Goal: Communication & Community: Answer question/provide support

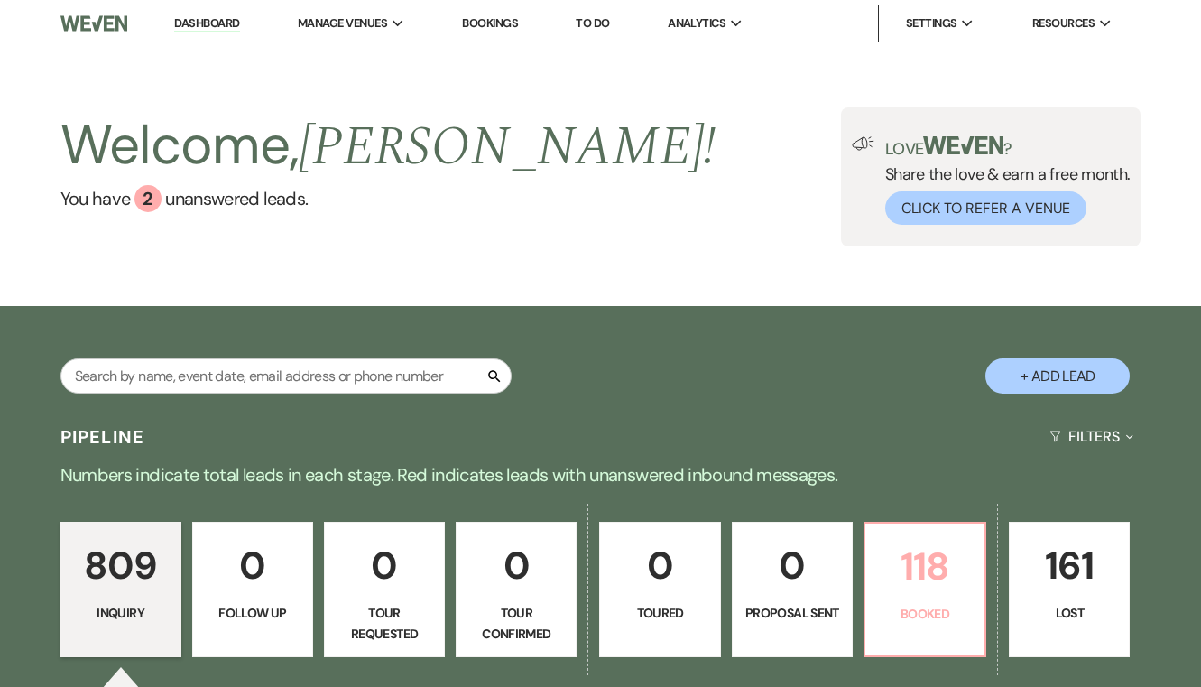
click at [915, 584] on p "118" at bounding box center [924, 566] width 97 height 60
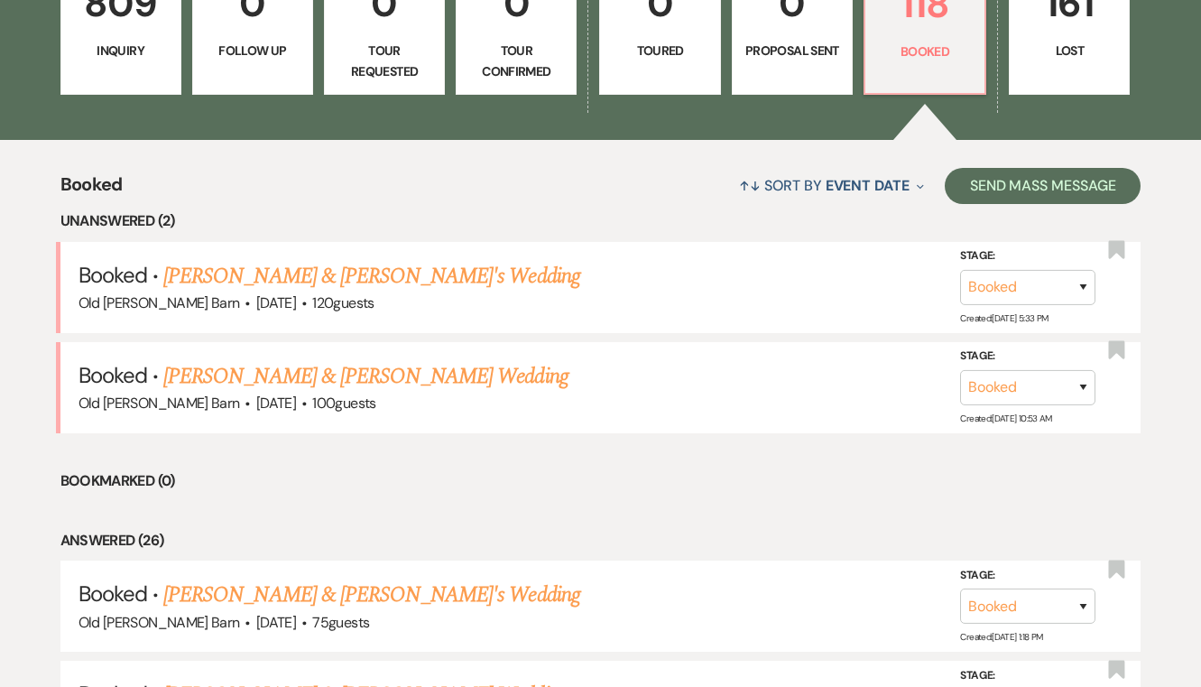
scroll to position [563, 0]
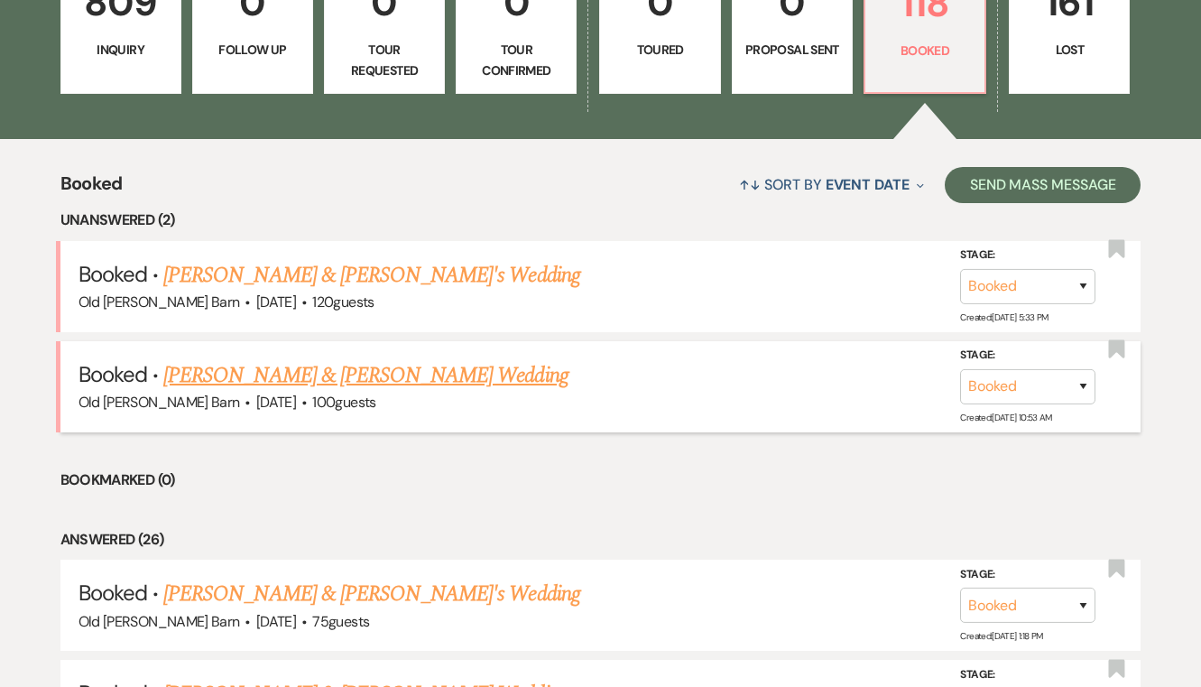
click at [426, 372] on link "[PERSON_NAME] & [PERSON_NAME] Wedding" at bounding box center [365, 375] width 404 height 32
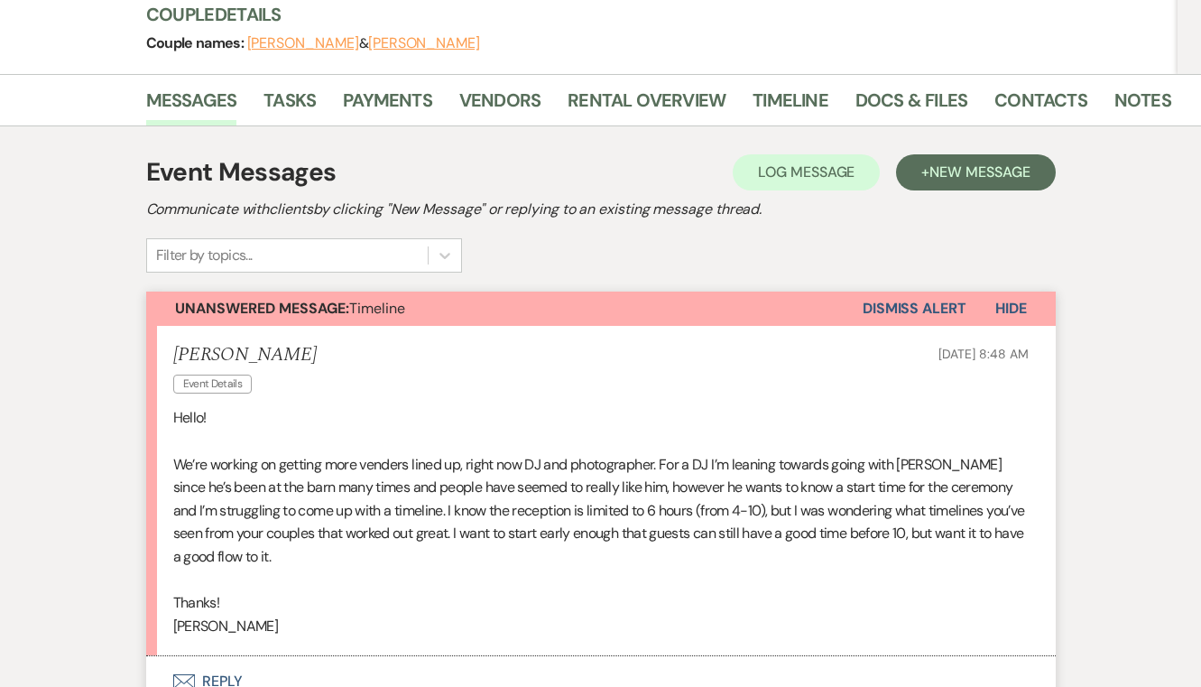
scroll to position [587, 0]
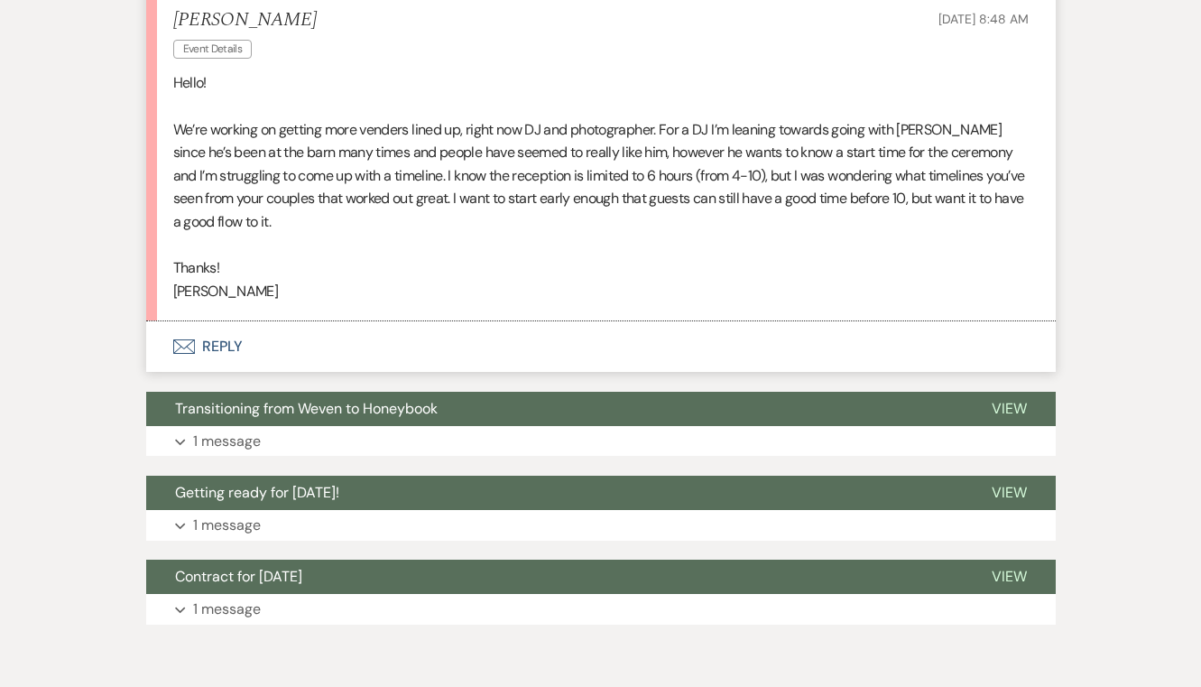
click at [231, 343] on button "Envelope Reply" at bounding box center [601, 346] width 910 height 51
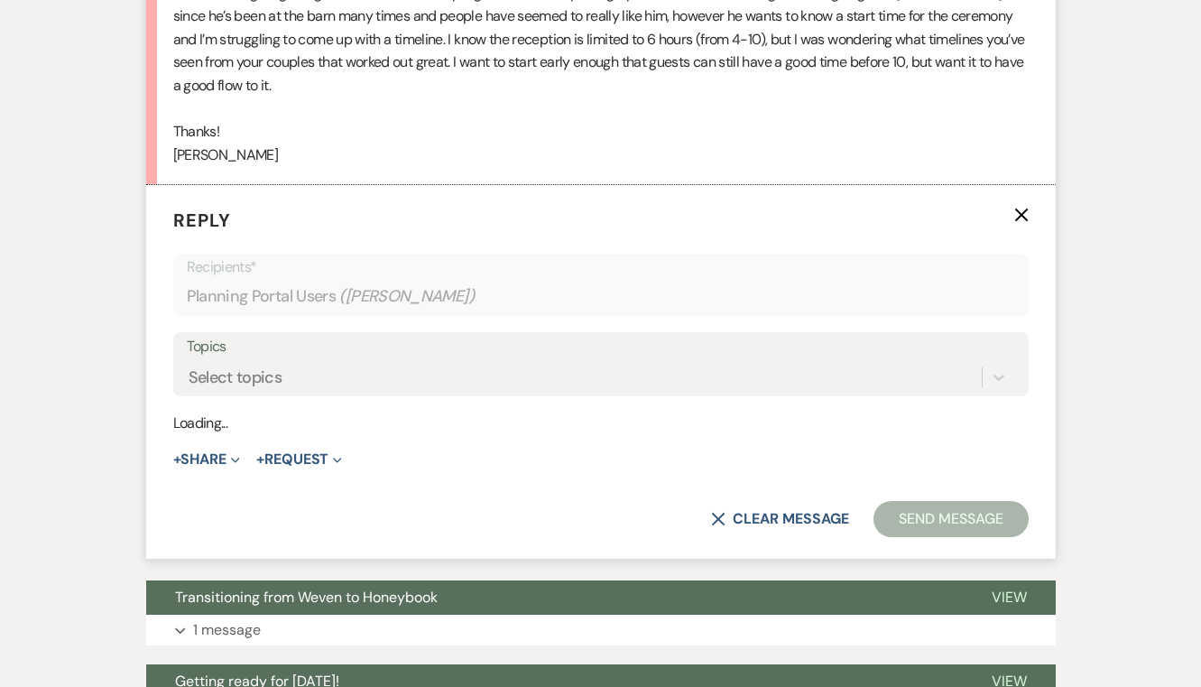
scroll to position [744, 0]
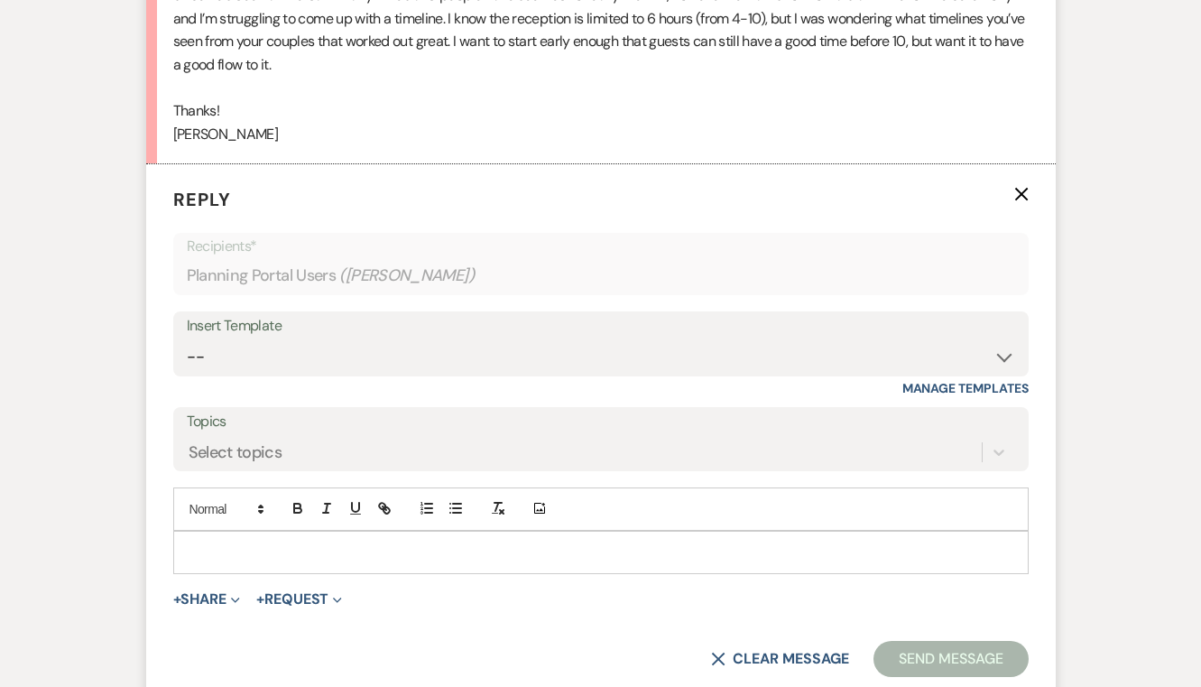
click at [228, 542] on p at bounding box center [601, 552] width 827 height 20
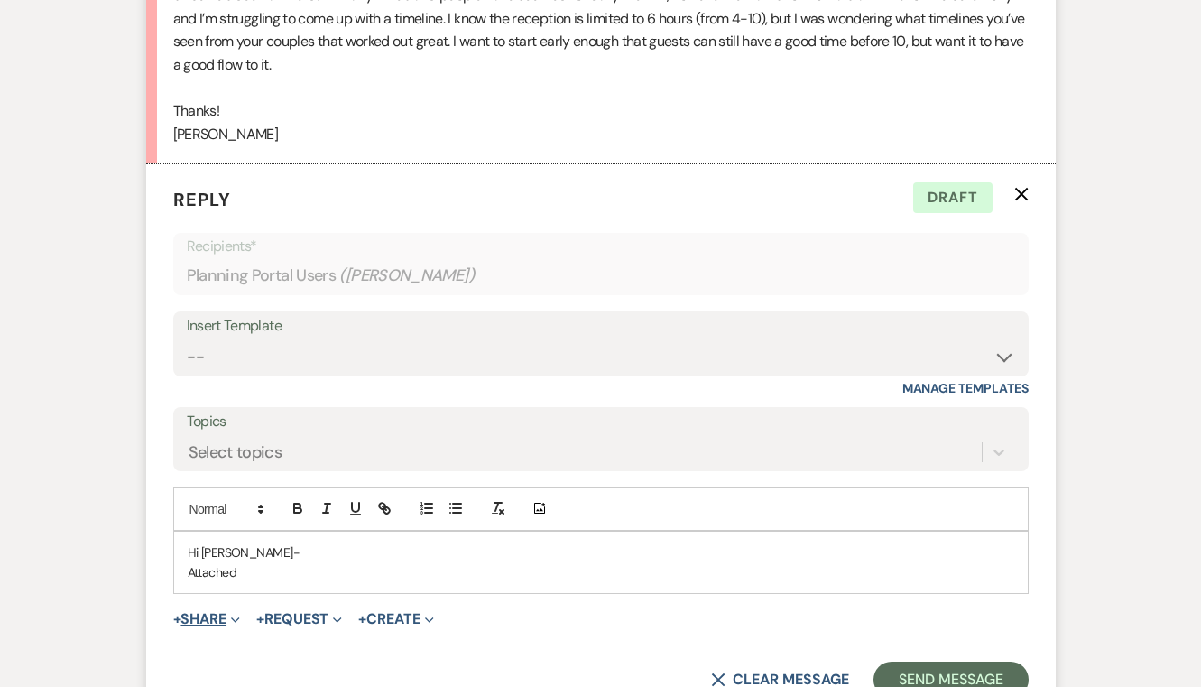
click at [227, 612] on button "+ Share Expand" at bounding box center [207, 619] width 68 height 14
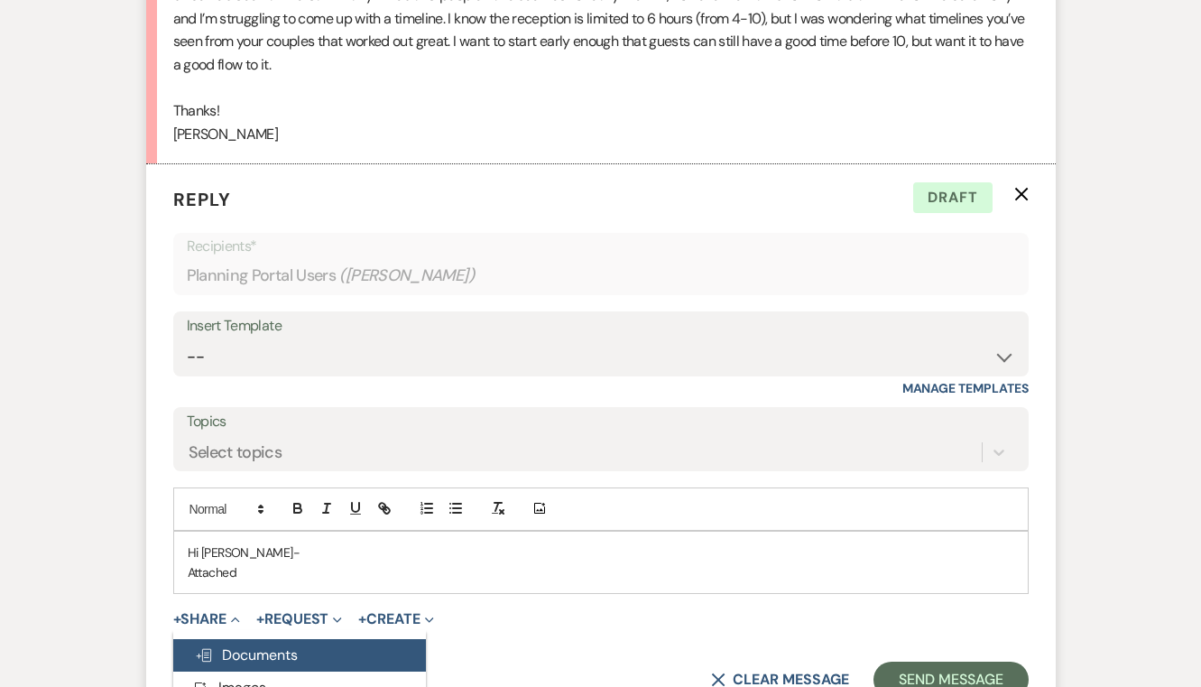
click at [295, 645] on span "Doc Upload Documents" at bounding box center [246, 654] width 103 height 19
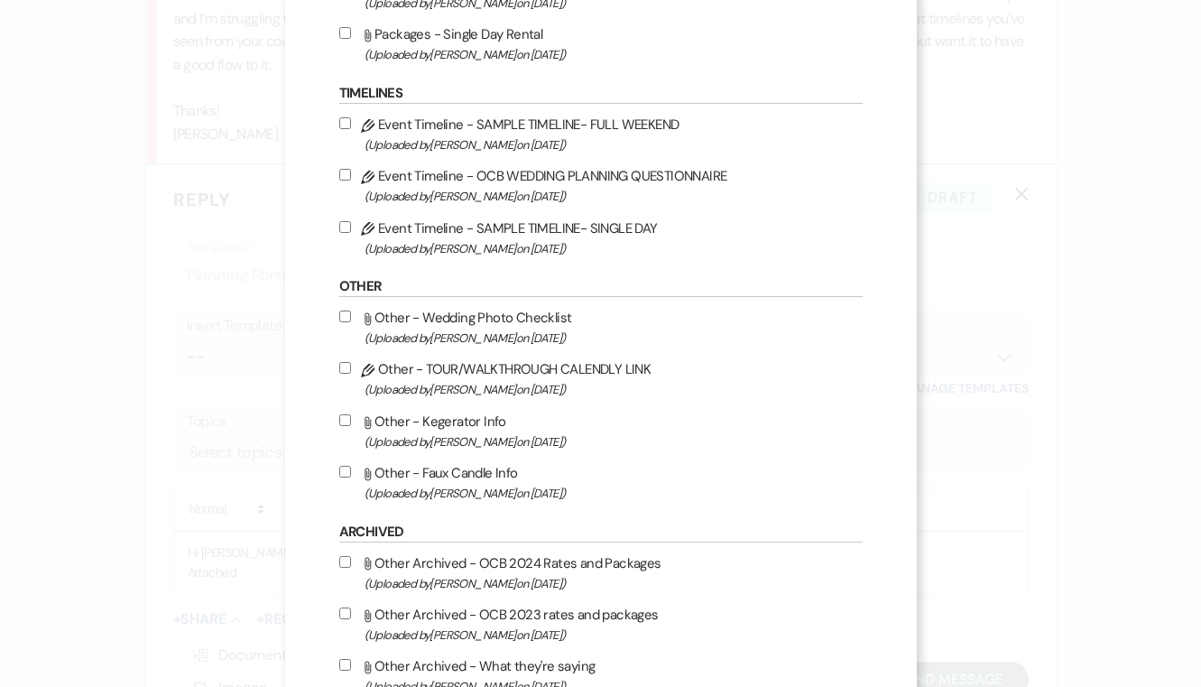
scroll to position [1144, 0]
click at [344, 131] on input "Pencil Event Timeline - SAMPLE TIMELINE- FULL WEEKEND (Uploaded by [PERSON_NAME…" at bounding box center [345, 125] width 12 height 12
checkbox input "true"
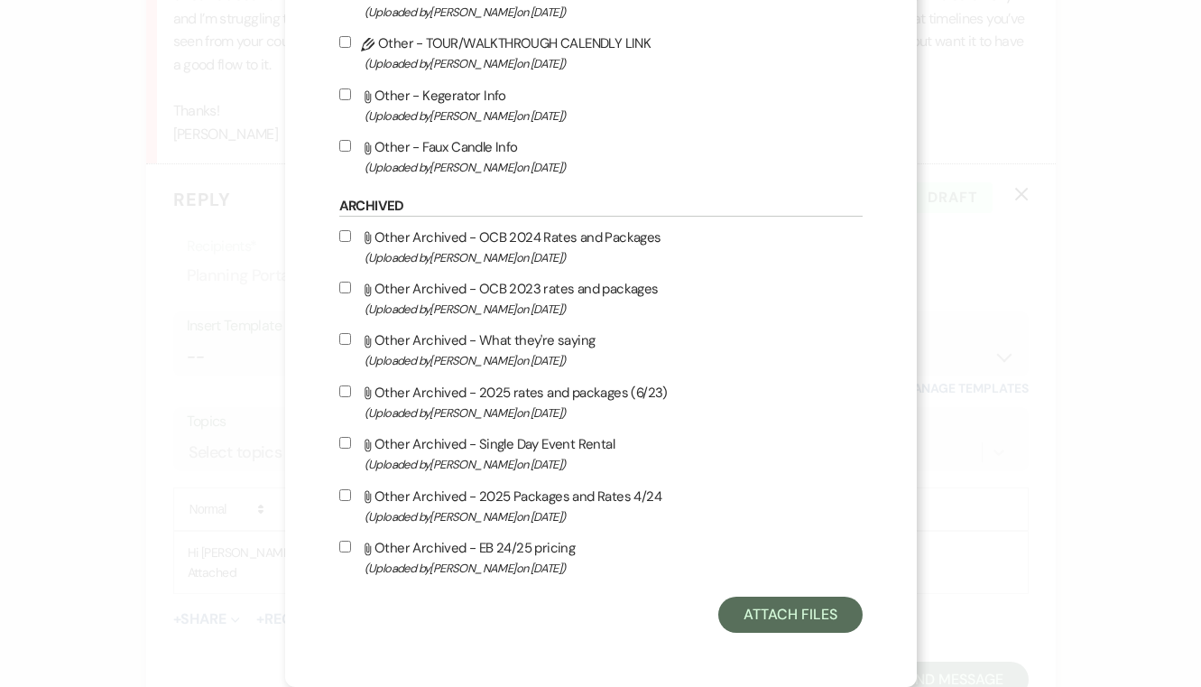
scroll to position [1517, 0]
click at [827, 622] on button "Attach Files" at bounding box center [790, 615] width 144 height 36
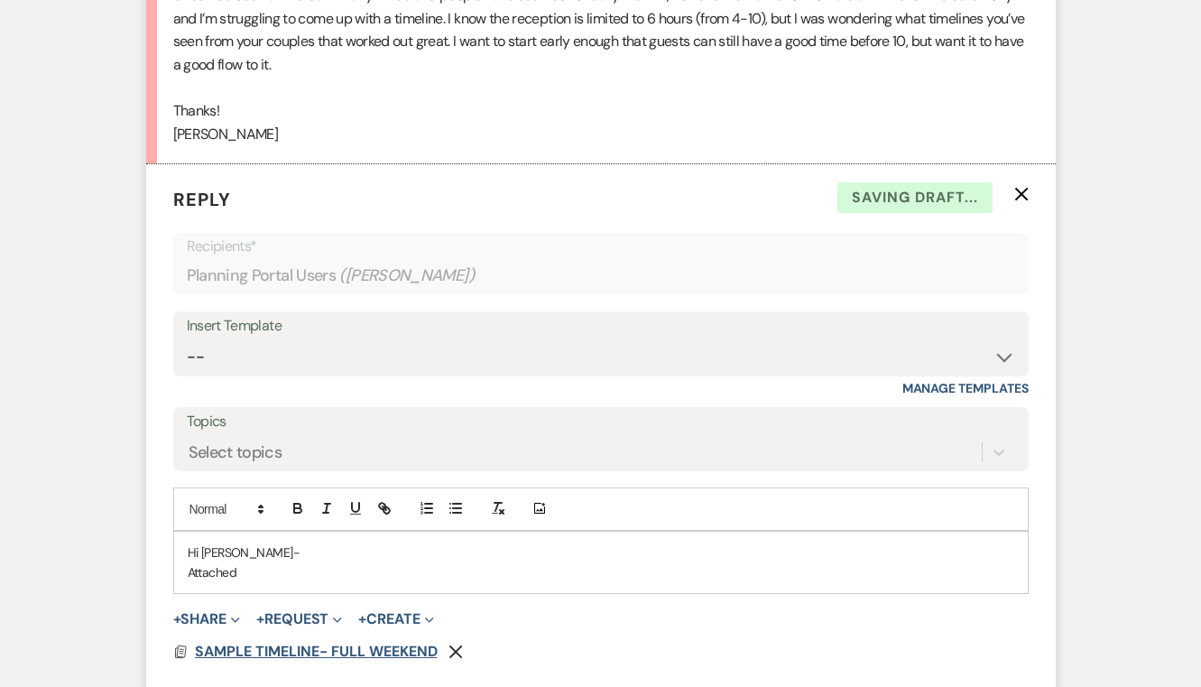
click at [310, 642] on span "SAMPLE TIMELINE- FULL WEEKEND" at bounding box center [316, 651] width 243 height 19
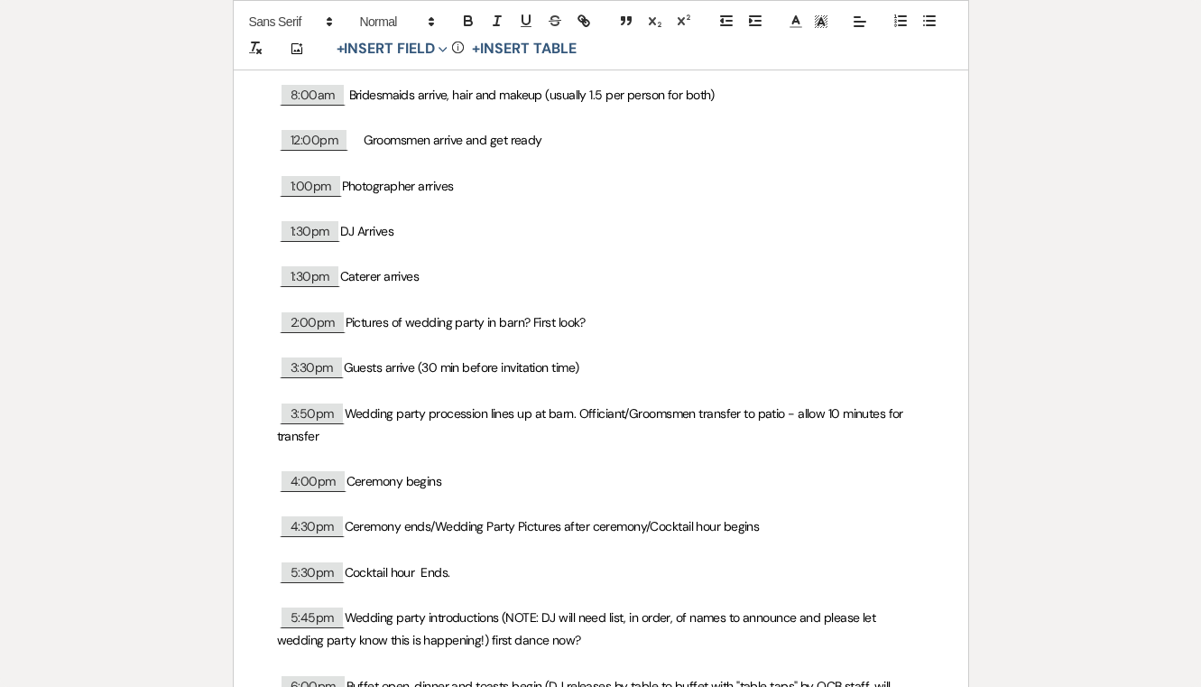
scroll to position [153, 0]
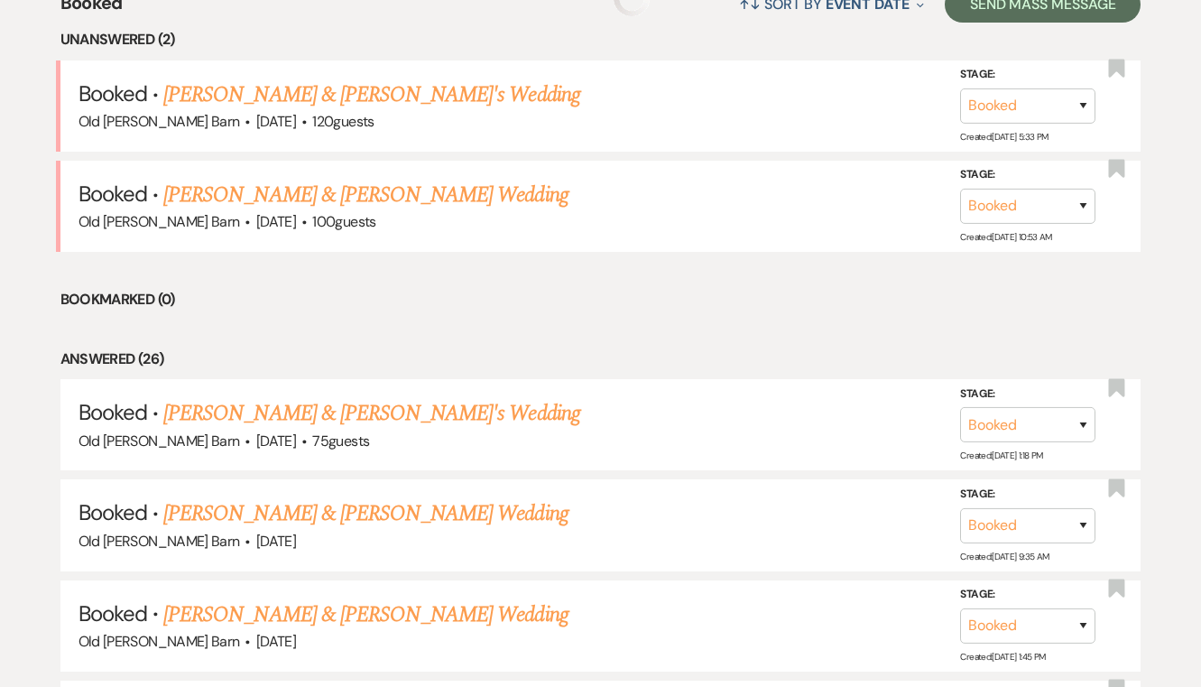
scroll to position [563, 0]
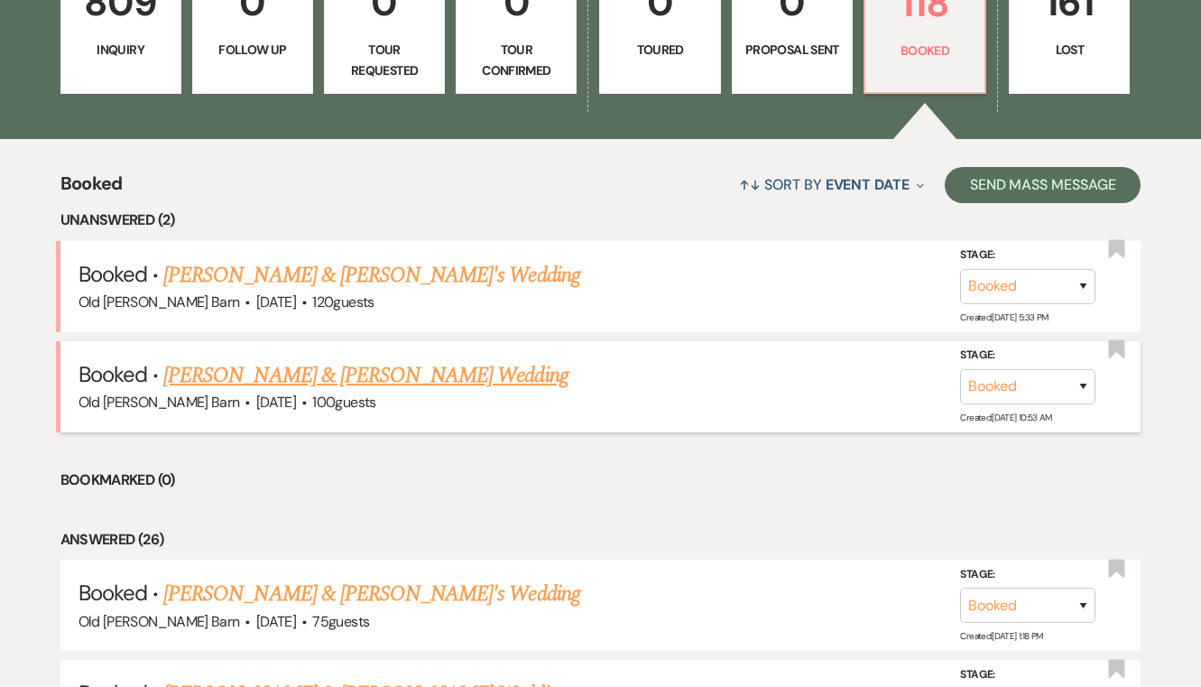
click at [264, 372] on link "[PERSON_NAME] & [PERSON_NAME] Wedding" at bounding box center [365, 375] width 404 height 32
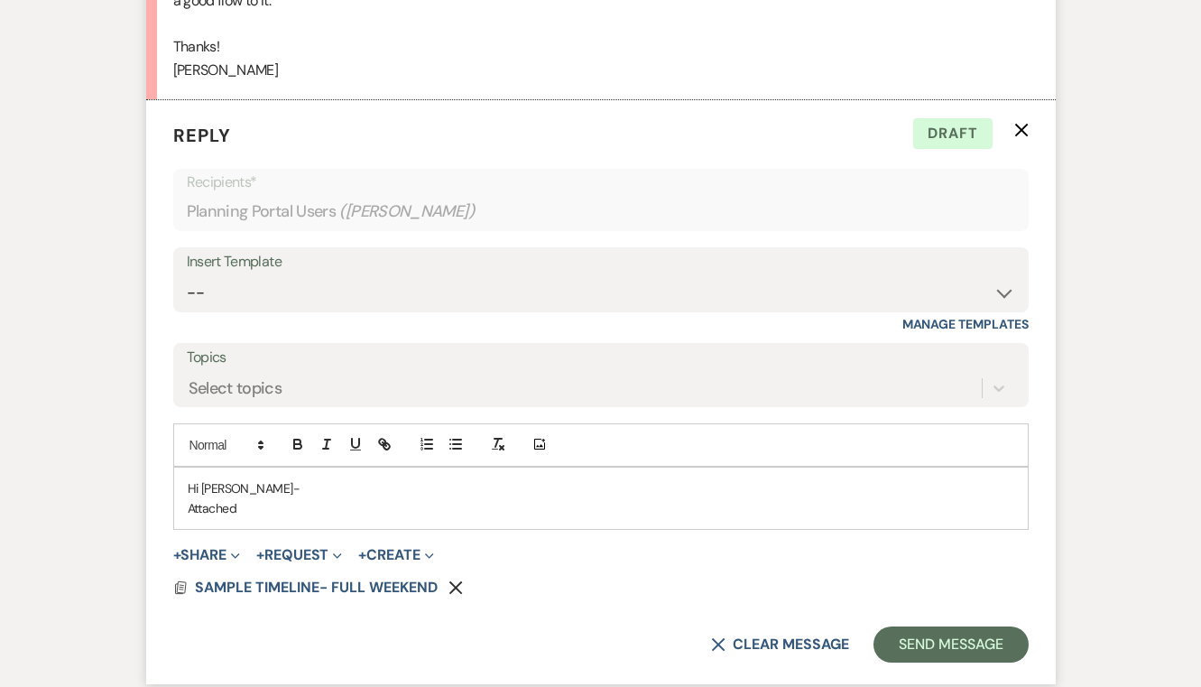
scroll to position [848, 0]
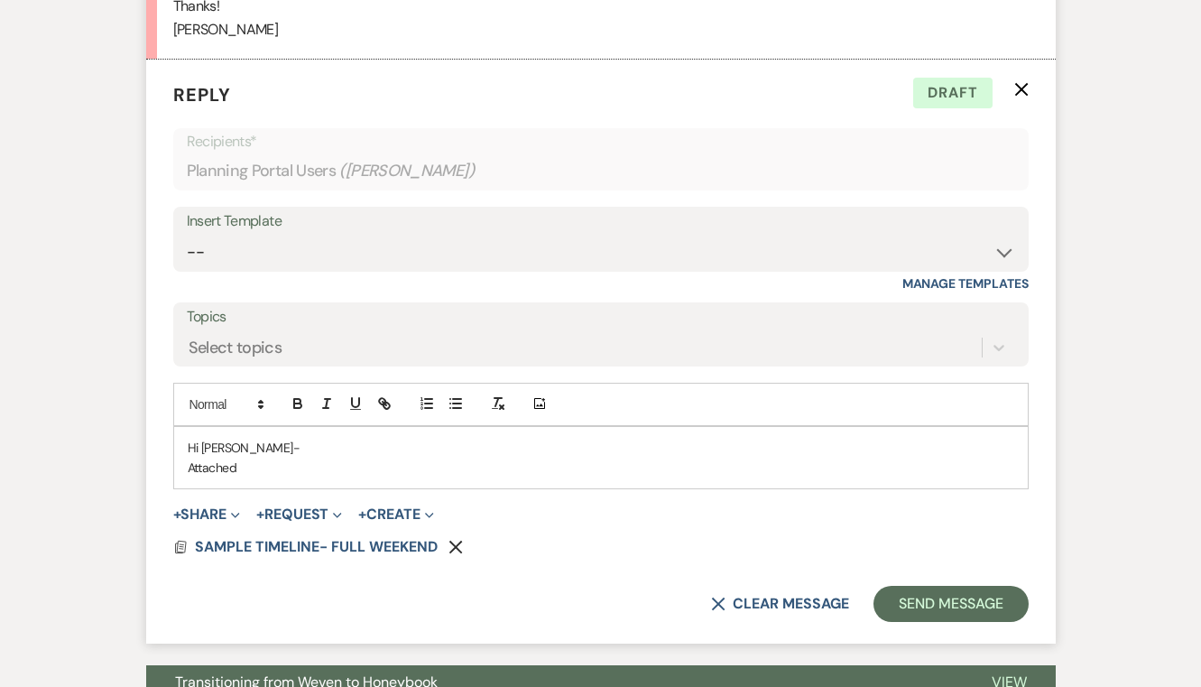
click at [273, 458] on p "Attached" at bounding box center [601, 468] width 827 height 20
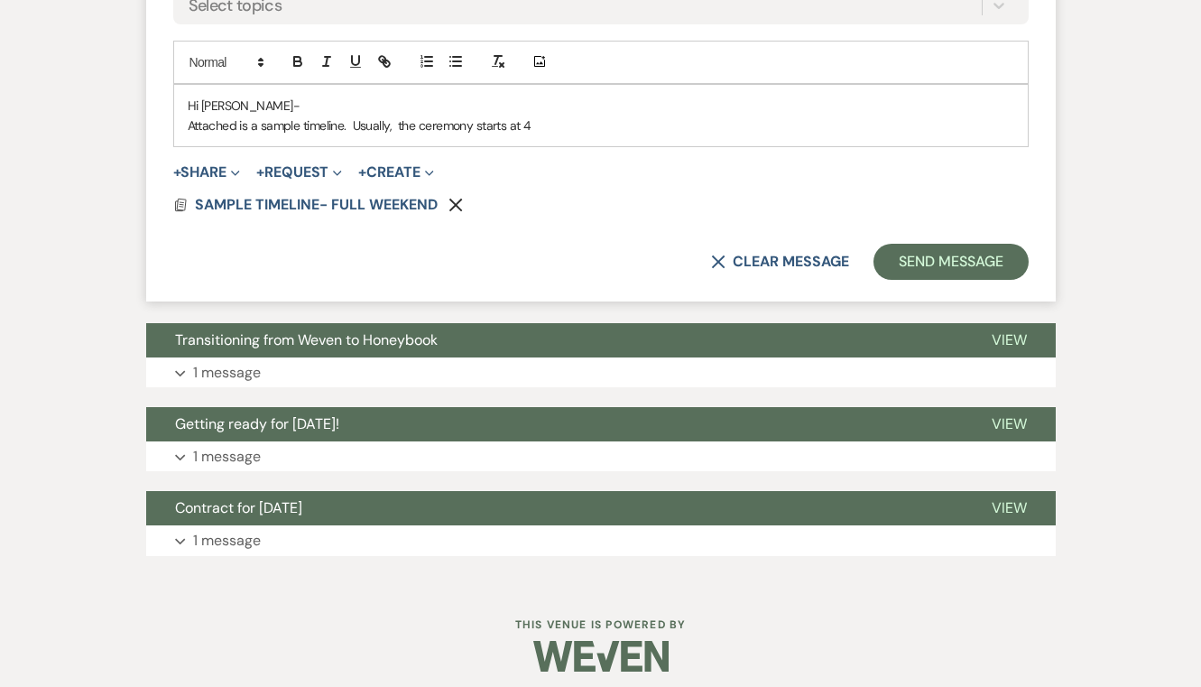
scroll to position [1190, 0]
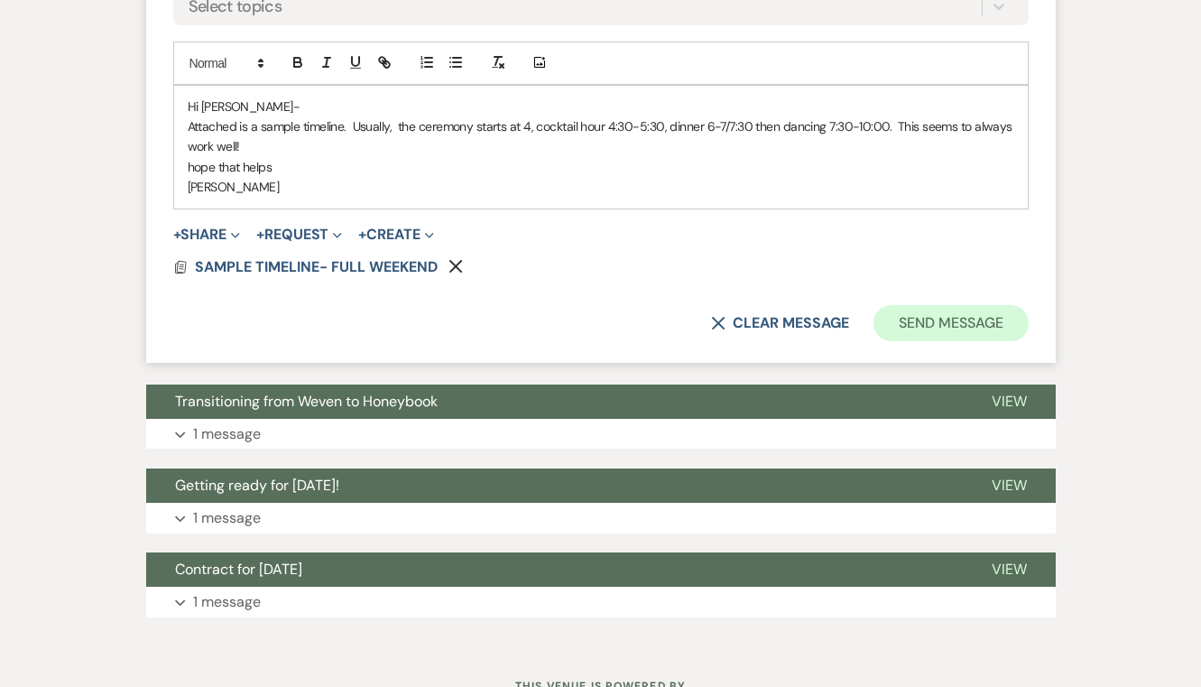
click at [922, 308] on button "Send Message" at bounding box center [951, 323] width 154 height 36
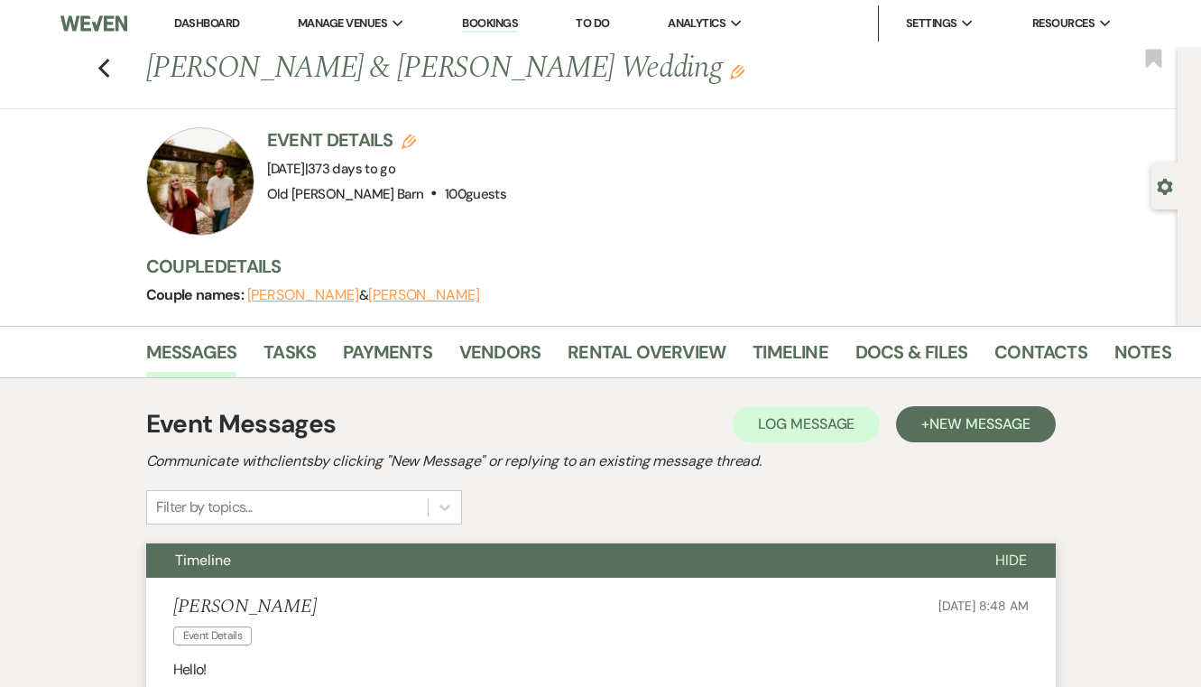
scroll to position [0, 0]
click at [102, 63] on icon "Previous" at bounding box center [104, 69] width 14 height 22
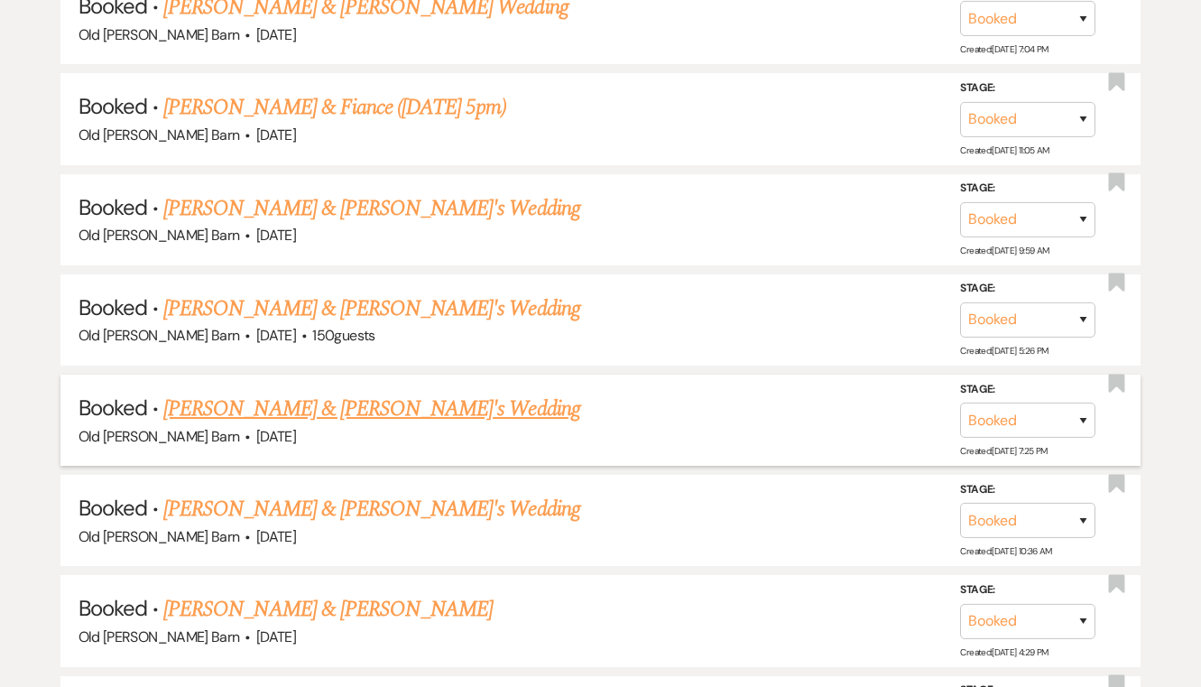
scroll to position [2244, 0]
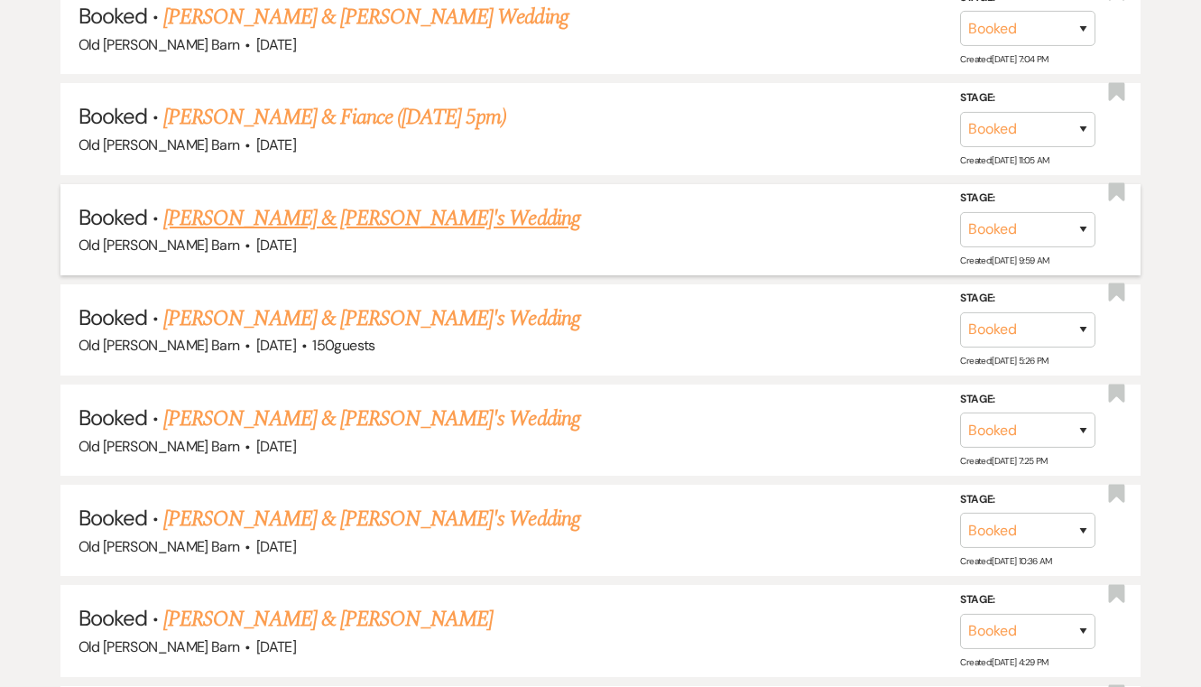
click at [391, 202] on link "[PERSON_NAME] & [PERSON_NAME]'s Wedding" at bounding box center [371, 218] width 417 height 32
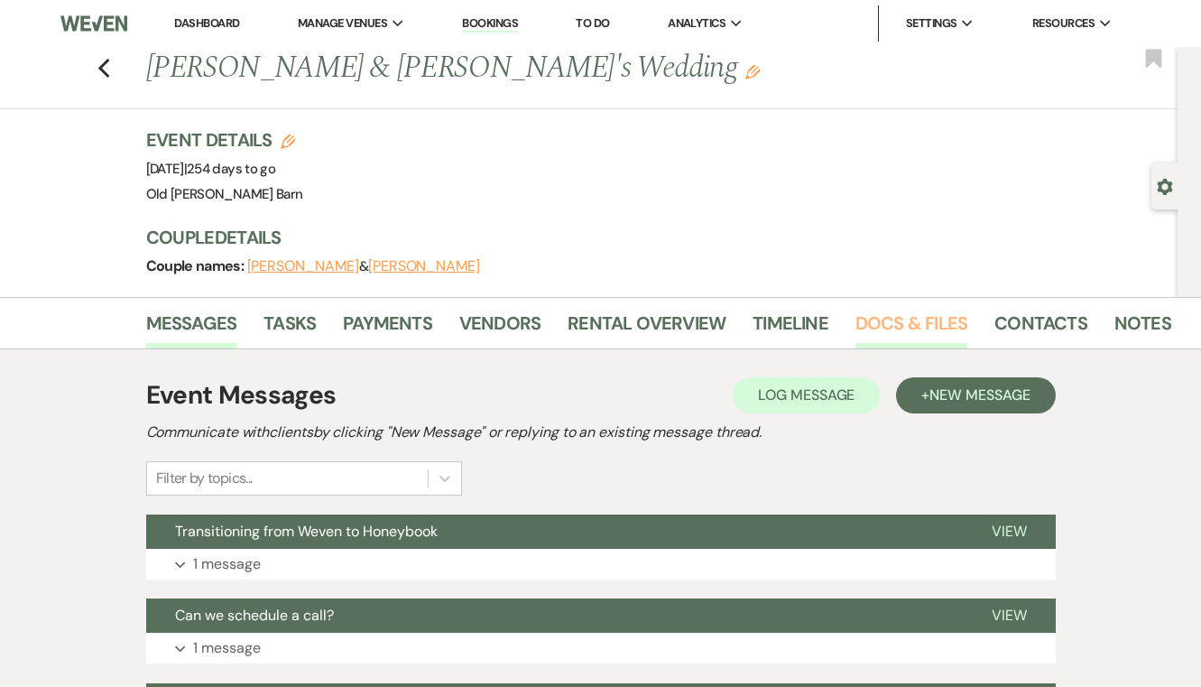
click at [869, 318] on link "Docs & Files" at bounding box center [912, 329] width 112 height 40
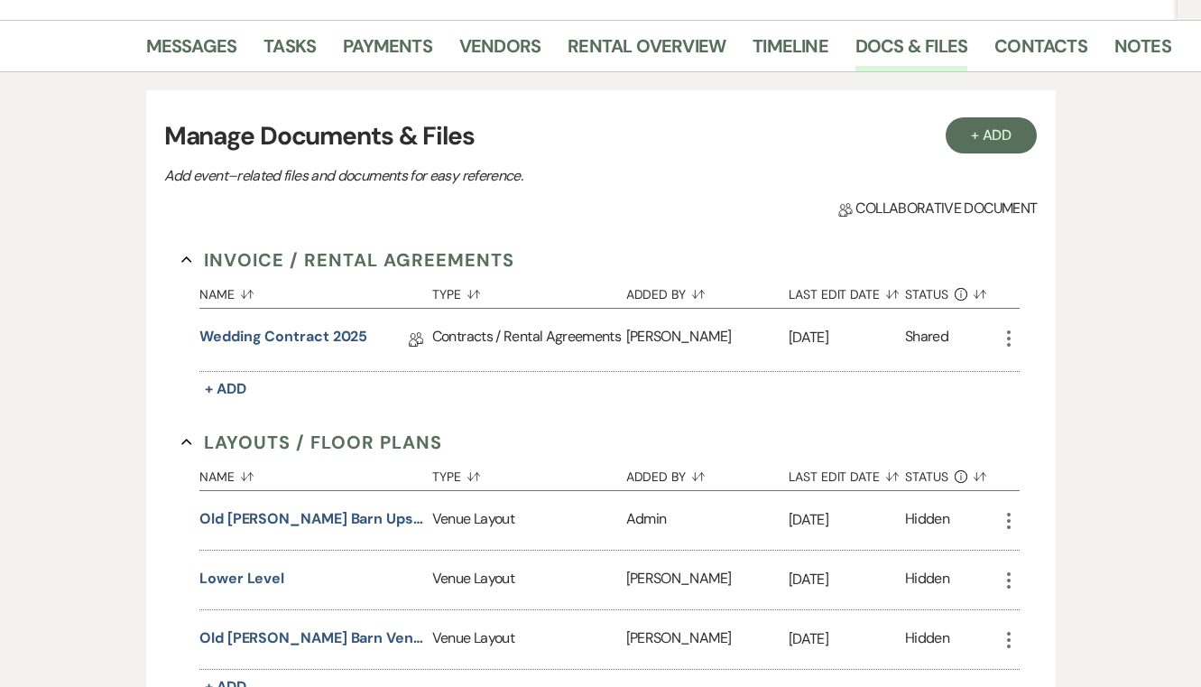
scroll to position [266, 0]
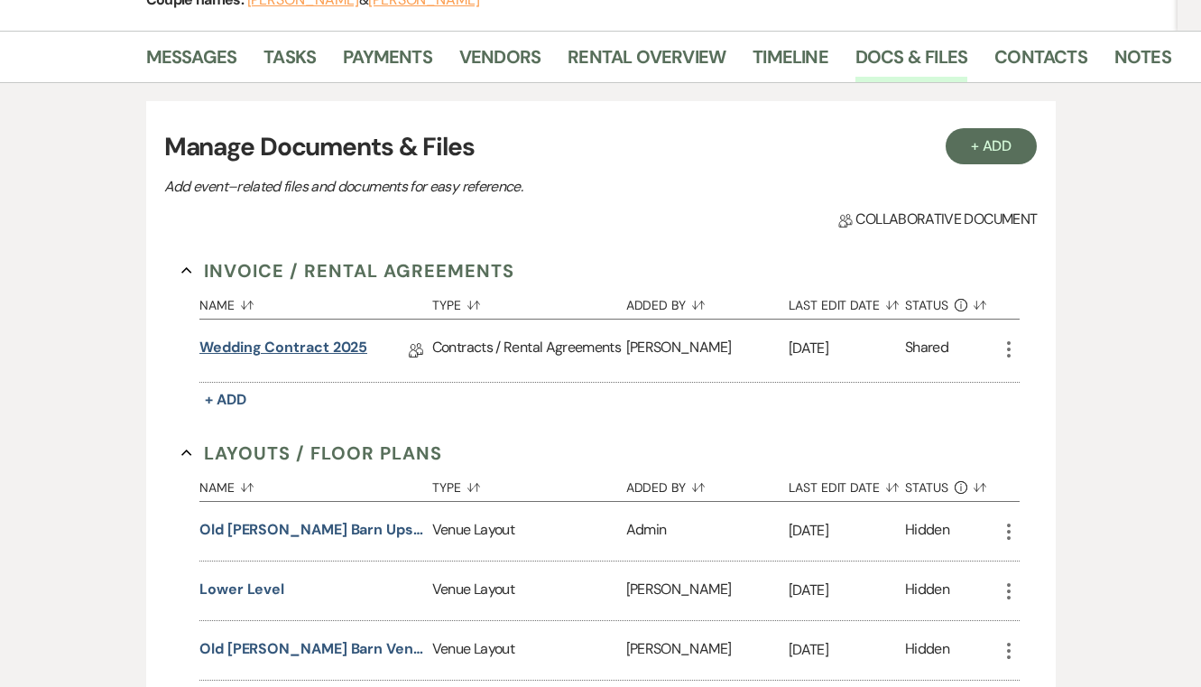
click at [352, 344] on link "Wedding Contract 2025" at bounding box center [283, 351] width 168 height 28
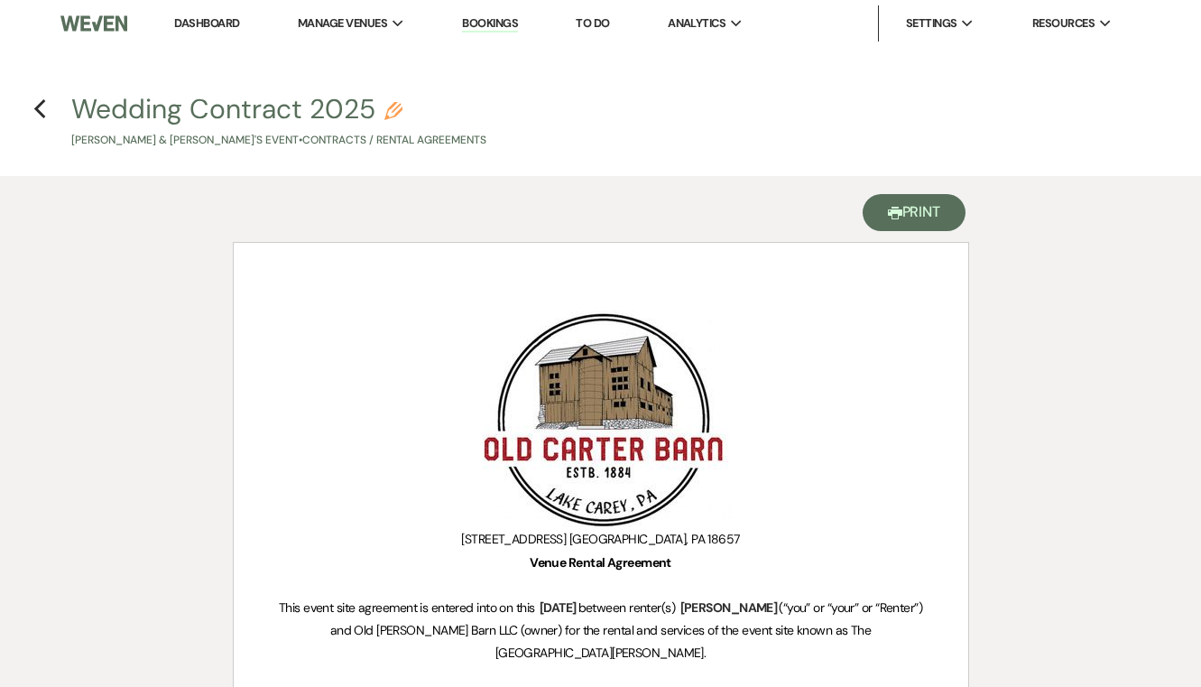
click at [903, 215] on button "Printer Print" at bounding box center [915, 212] width 104 height 37
